Goal: Check status: Check status

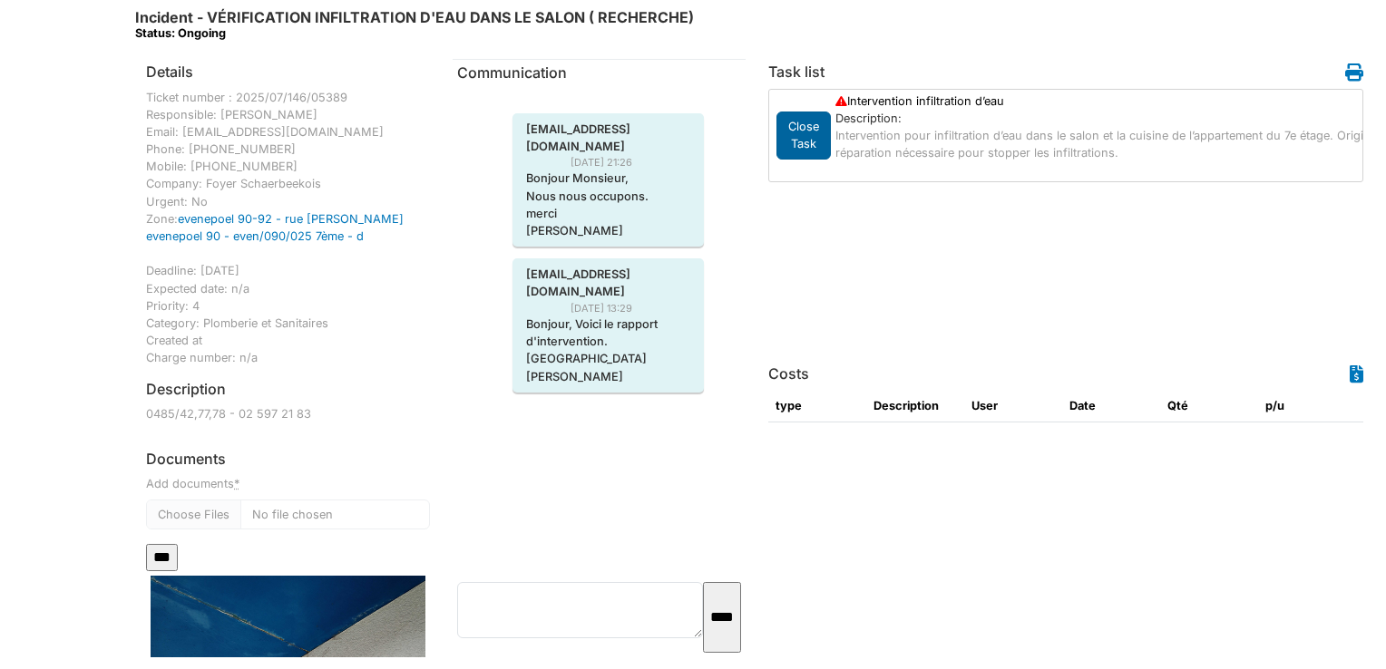
click at [794, 118] on div "Close Task" at bounding box center [803, 135] width 54 height 47
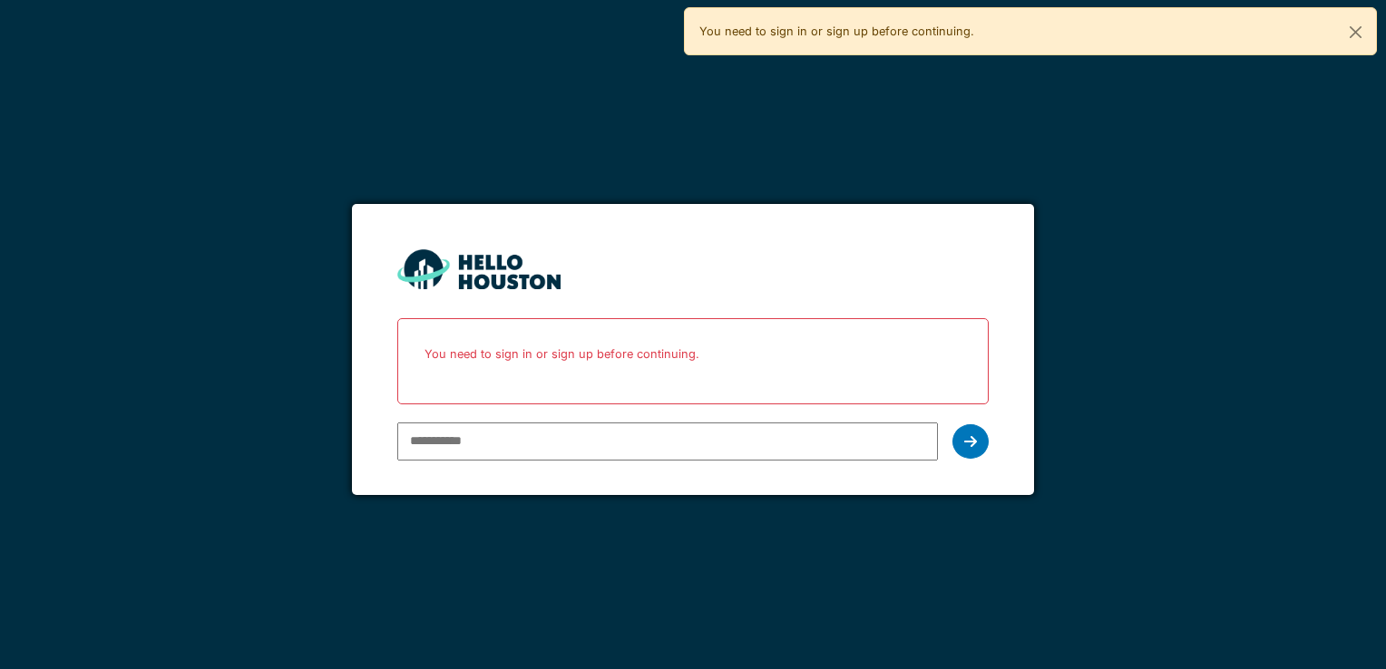
type input "**********"
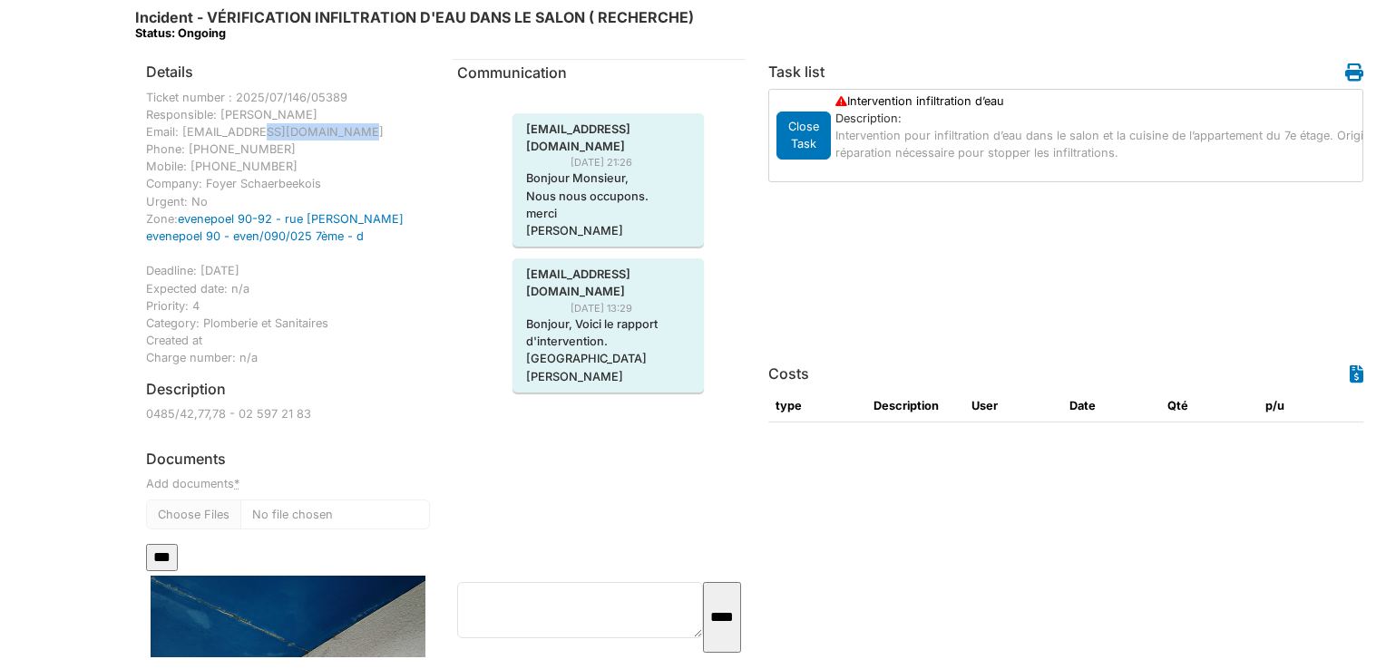
drag, startPoint x: 272, startPoint y: 136, endPoint x: 187, endPoint y: 136, distance: 85.3
click at [187, 136] on div "Ticket number : 2025/07/146/05389 Responsible: [PERSON_NAME] Email: [EMAIL_ADDR…" at bounding box center [288, 228] width 284 height 278
drag, startPoint x: 187, startPoint y: 136, endPoint x: 359, endPoint y: 150, distance: 172.9
click at [359, 150] on div "Ticket number : 2025/07/146/05389 Responsible: [PERSON_NAME] Email: [EMAIL_ADDR…" at bounding box center [288, 228] width 284 height 278
click at [331, 93] on div "Ticket number : 2025/07/146/05389 Responsible: [PERSON_NAME] Email: [EMAIL_ADDR…" at bounding box center [288, 228] width 284 height 278
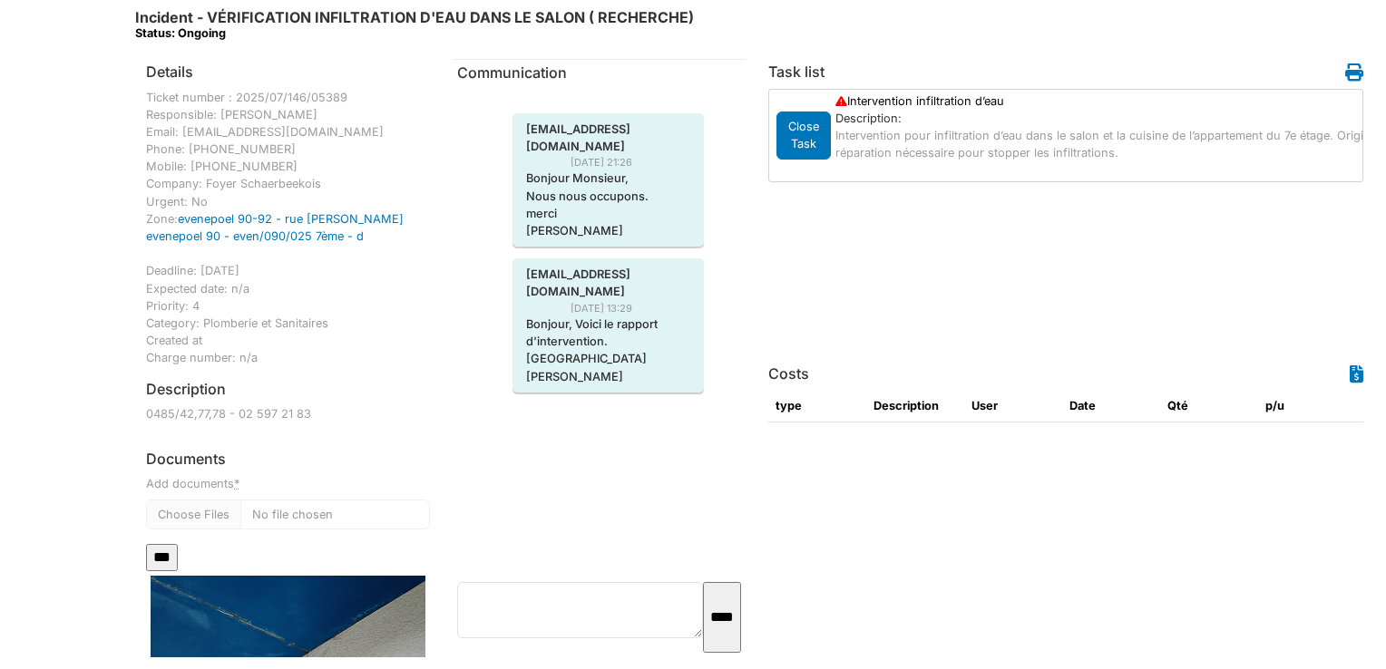
drag, startPoint x: 343, startPoint y: 97, endPoint x: 151, endPoint y: 214, distance: 225.1
click at [151, 214] on div "Ticket number : 2025/07/146/05389 Responsible: [PERSON_NAME] Email: [EMAIL_ADDR…" at bounding box center [288, 228] width 284 height 278
click at [421, 386] on div "Details Ticket number : 2025/07/146/05389 Responsible: [PERSON_NAME] Email: [EM…" at bounding box center [287, 358] width 311 height 599
click at [1348, 74] on icon at bounding box center [1354, 72] width 18 height 18
